Goal: Task Accomplishment & Management: Manage account settings

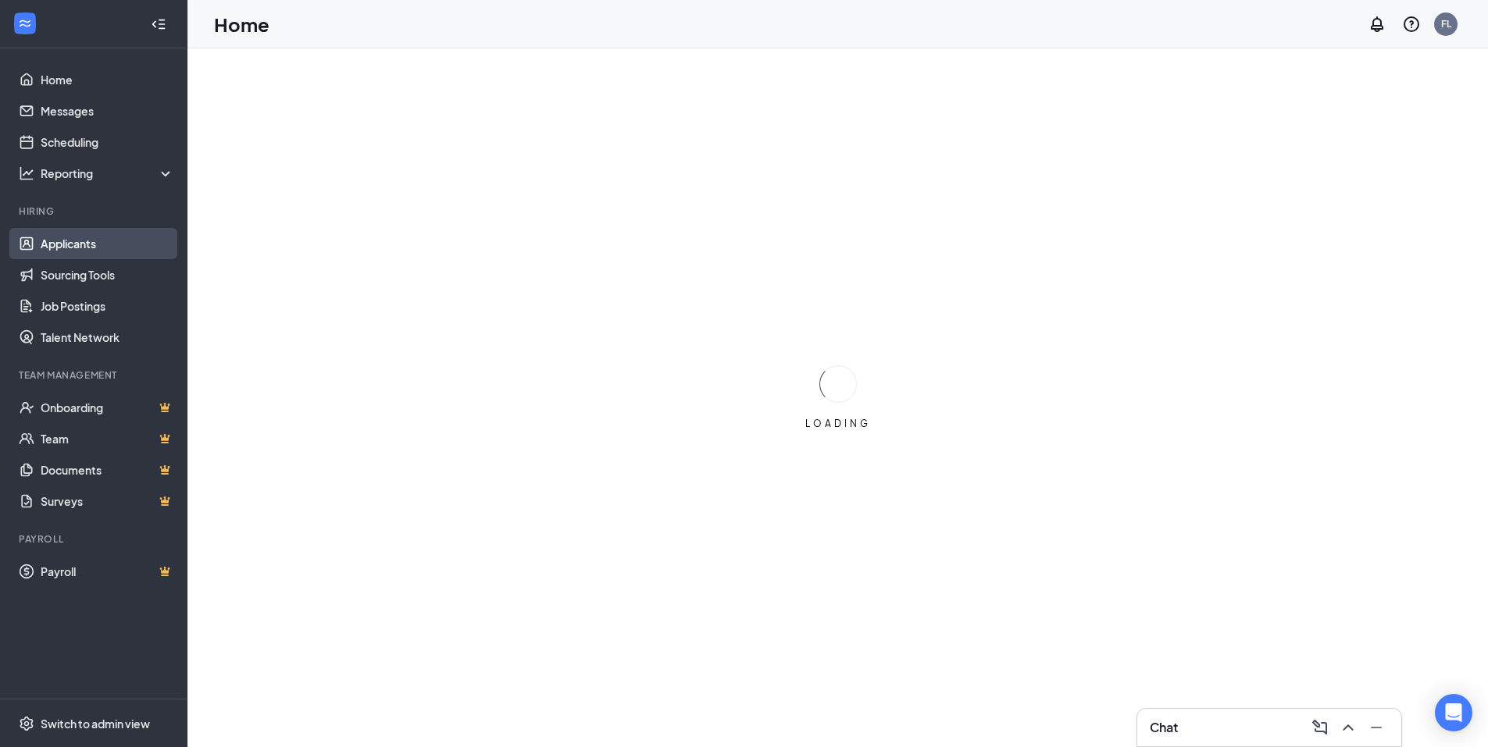
click at [116, 244] on link "Applicants" at bounding box center [108, 243] width 134 height 31
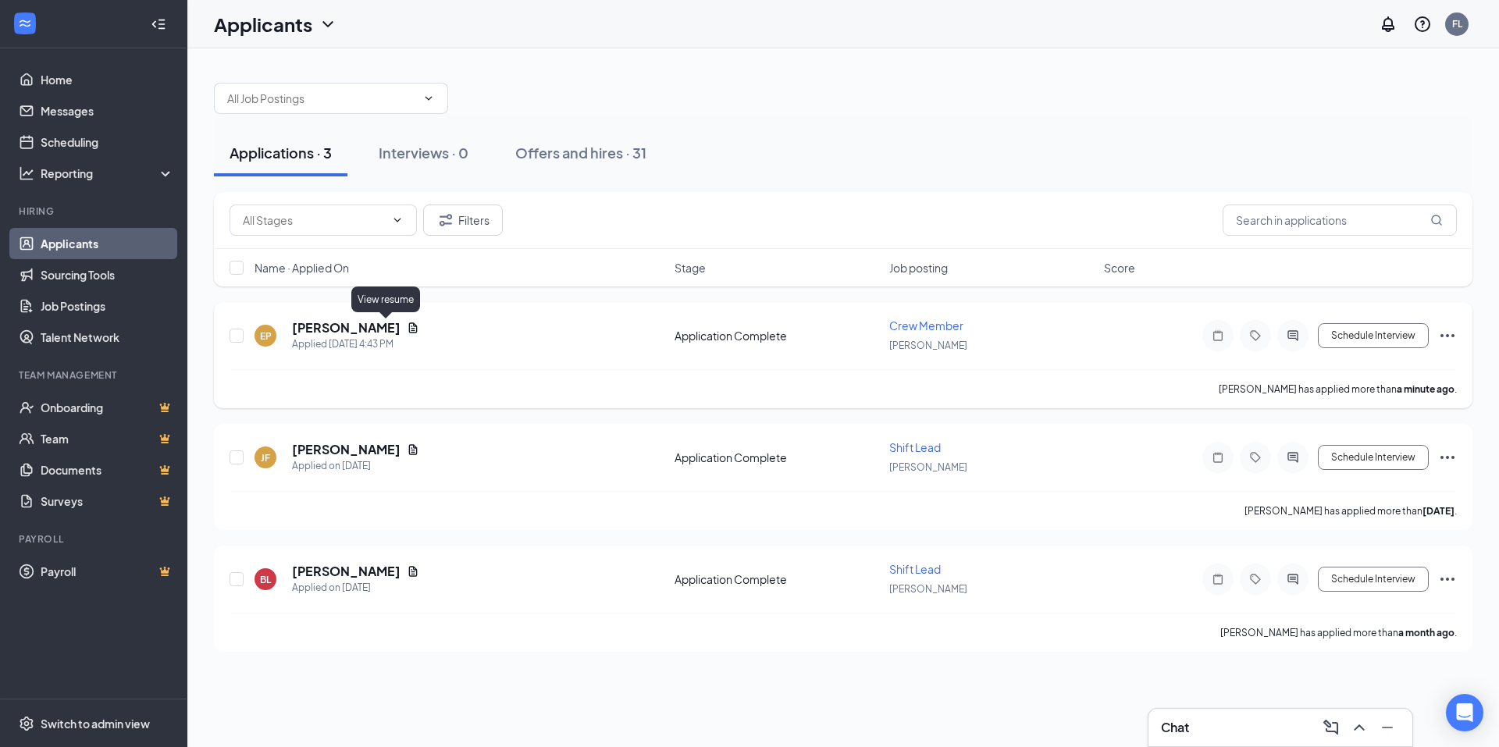
click at [409, 330] on icon "Document" at bounding box center [413, 328] width 9 height 10
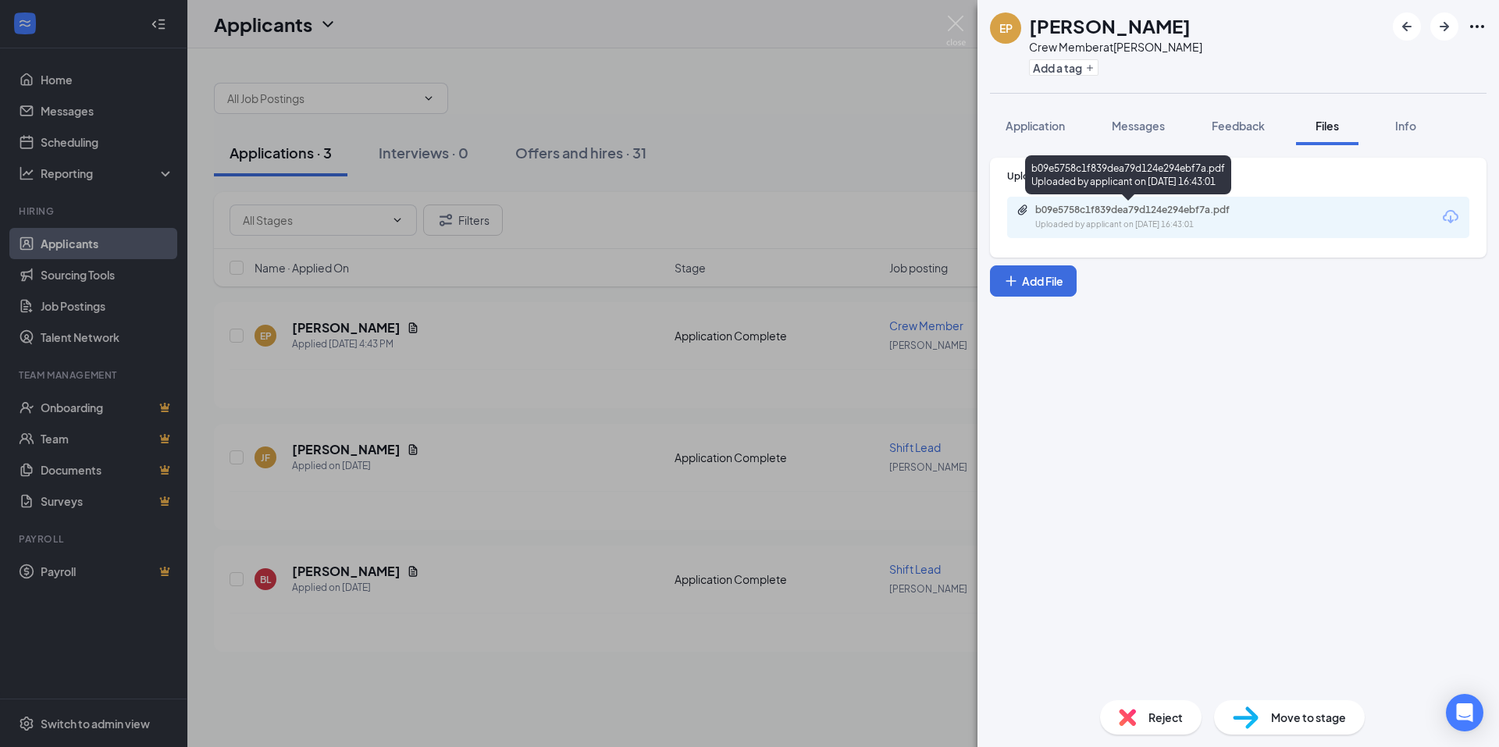
click at [1127, 216] on div "b09e5758c1f839dea79d124e294ebf7a.pdf" at bounding box center [1145, 210] width 219 height 12
click at [1051, 131] on span "Application" at bounding box center [1035, 126] width 59 height 14
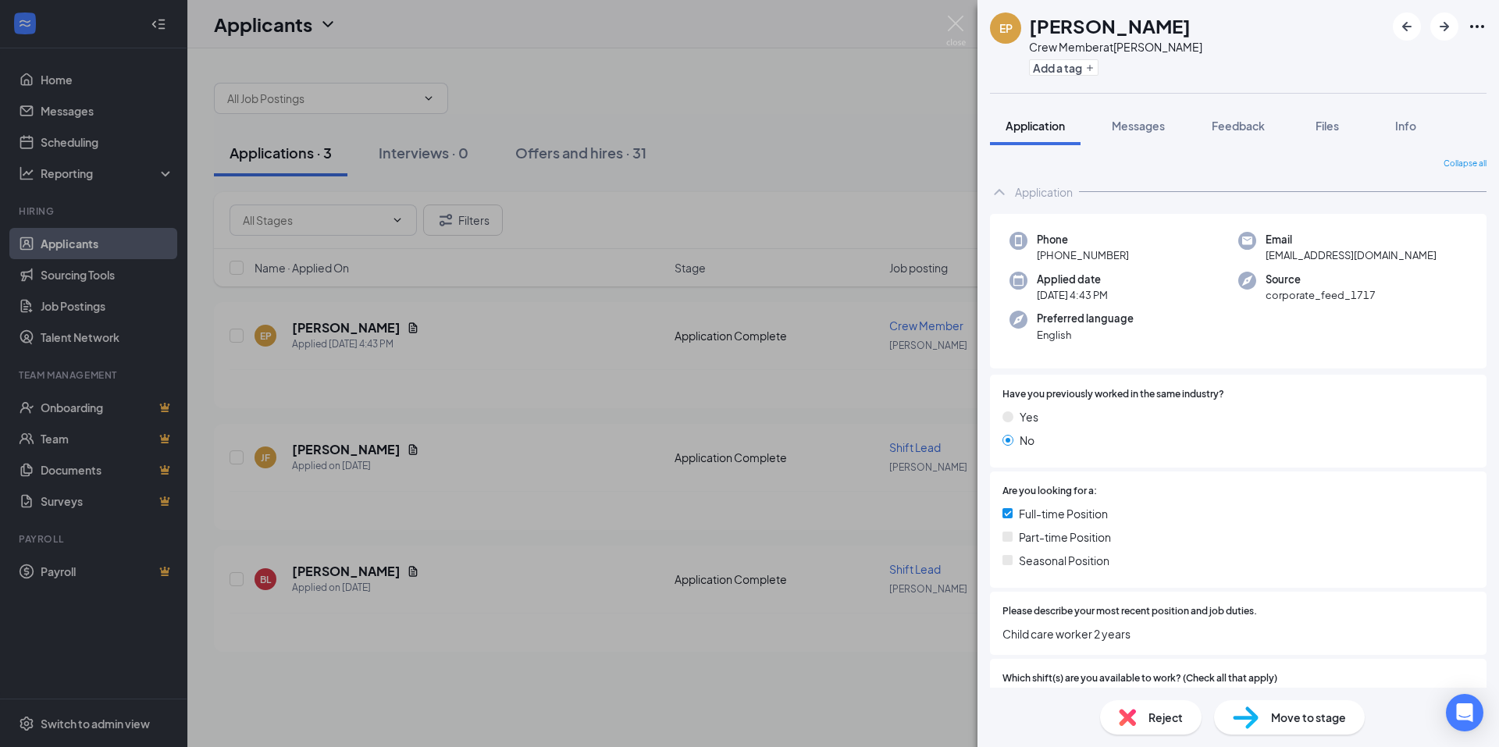
click at [823, 77] on div "EP [PERSON_NAME] Crew Member at [PERSON_NAME] Add a tag Application Messages Fe…" at bounding box center [749, 373] width 1499 height 747
